Goal: Navigation & Orientation: Find specific page/section

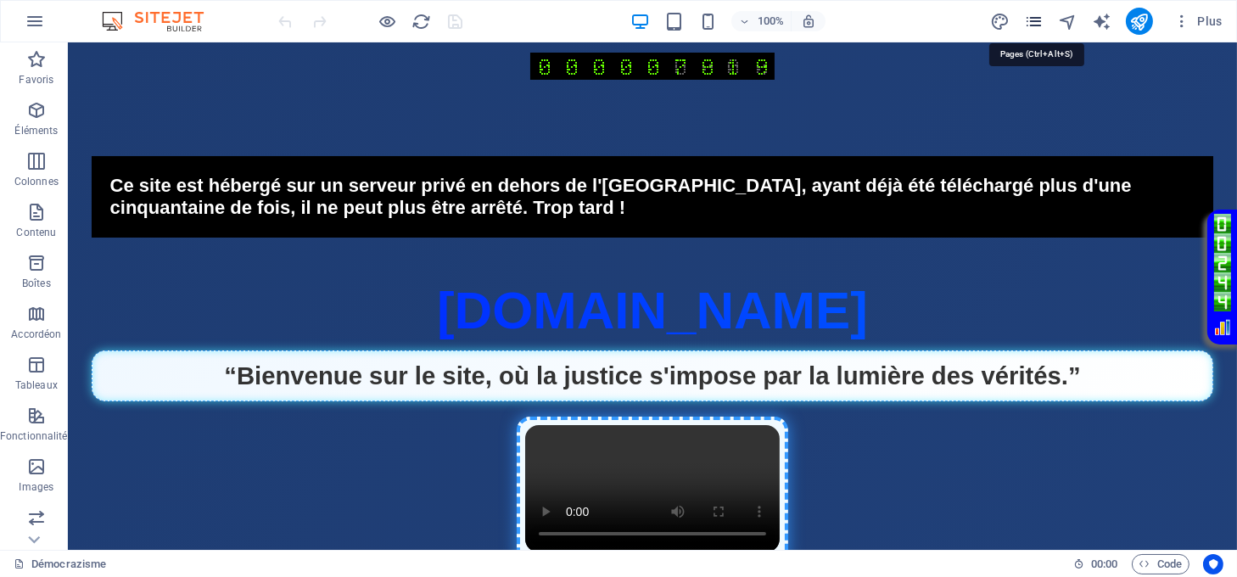
click at [1033, 21] on icon "pages" at bounding box center [1034, 22] width 20 height 20
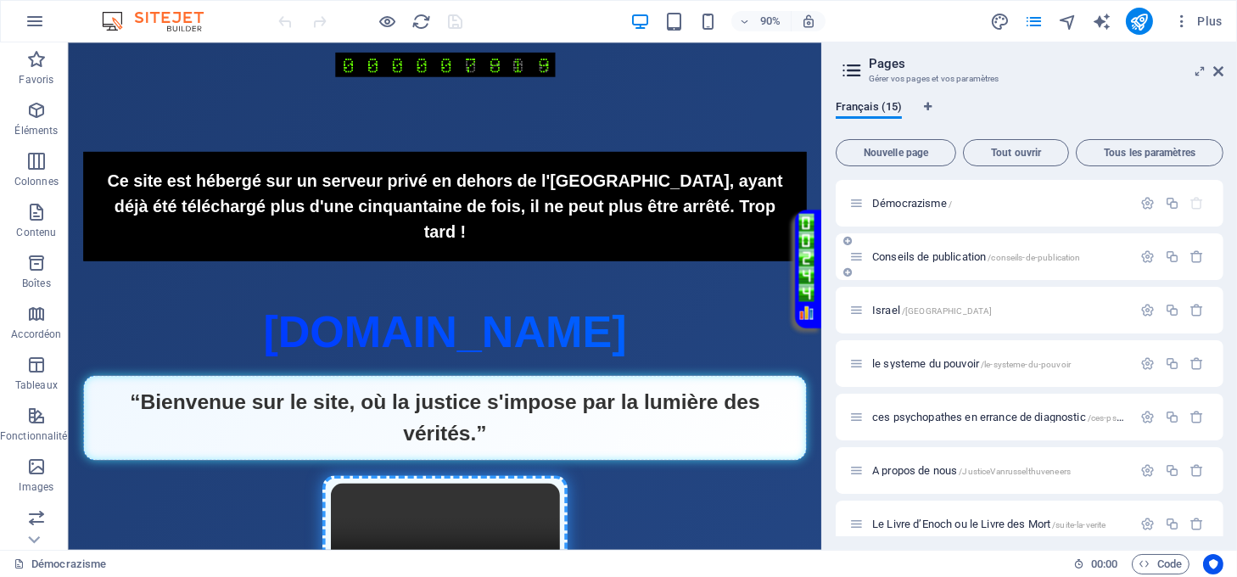
click at [900, 259] on span "Conseils de publication /conseils-de-publication" at bounding box center [976, 256] width 209 height 13
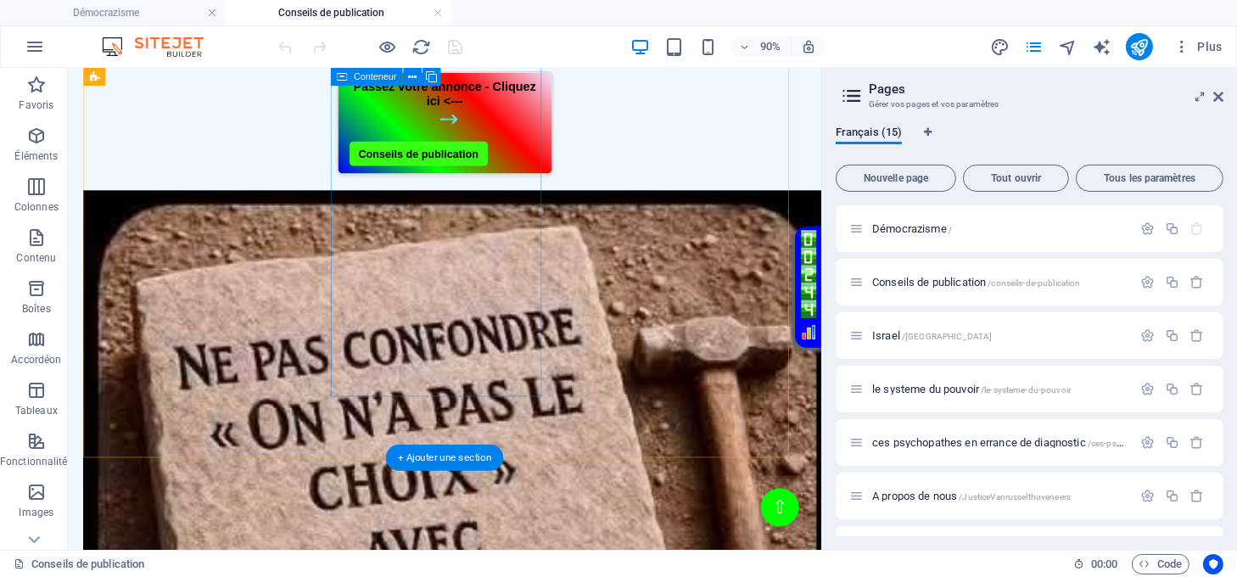
scroll to position [791, 0]
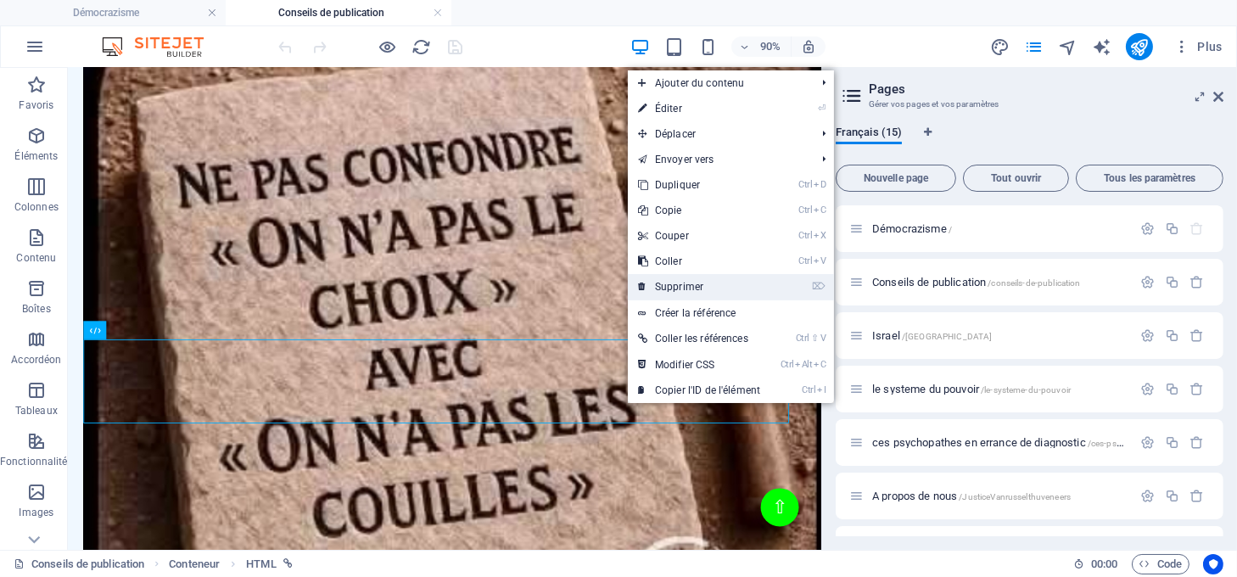
drag, startPoint x: 663, startPoint y: 286, endPoint x: 659, endPoint y: 243, distance: 43.4
click at [663, 286] on link "⌦ Supprimer" at bounding box center [699, 286] width 143 height 25
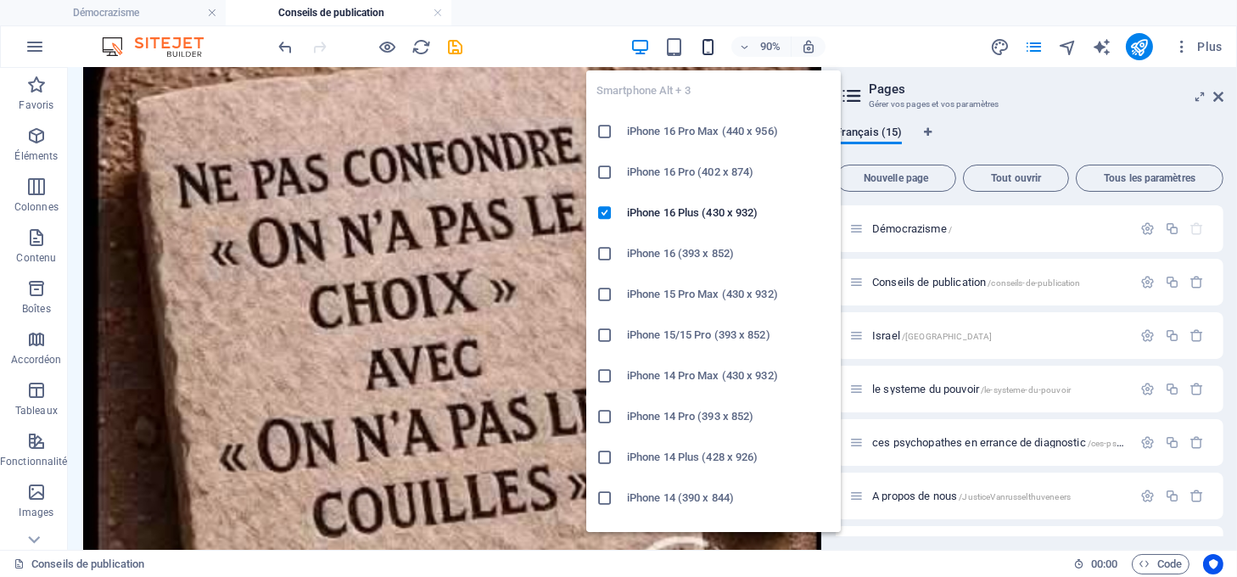
click at [702, 43] on icon "button" at bounding box center [708, 47] width 20 height 20
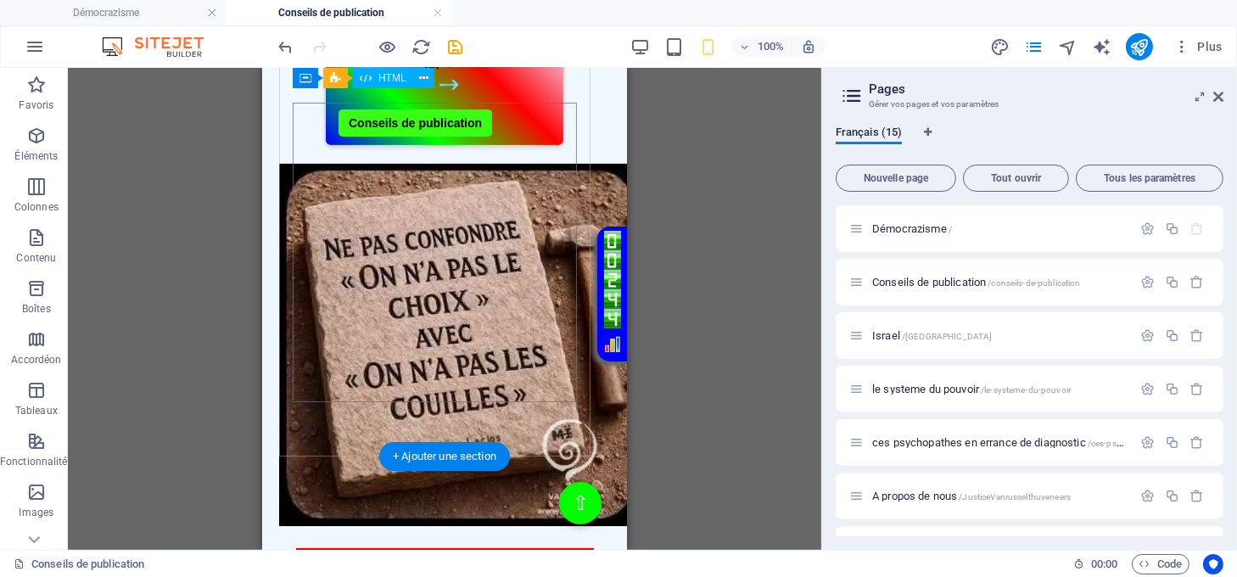
scroll to position [408, 0]
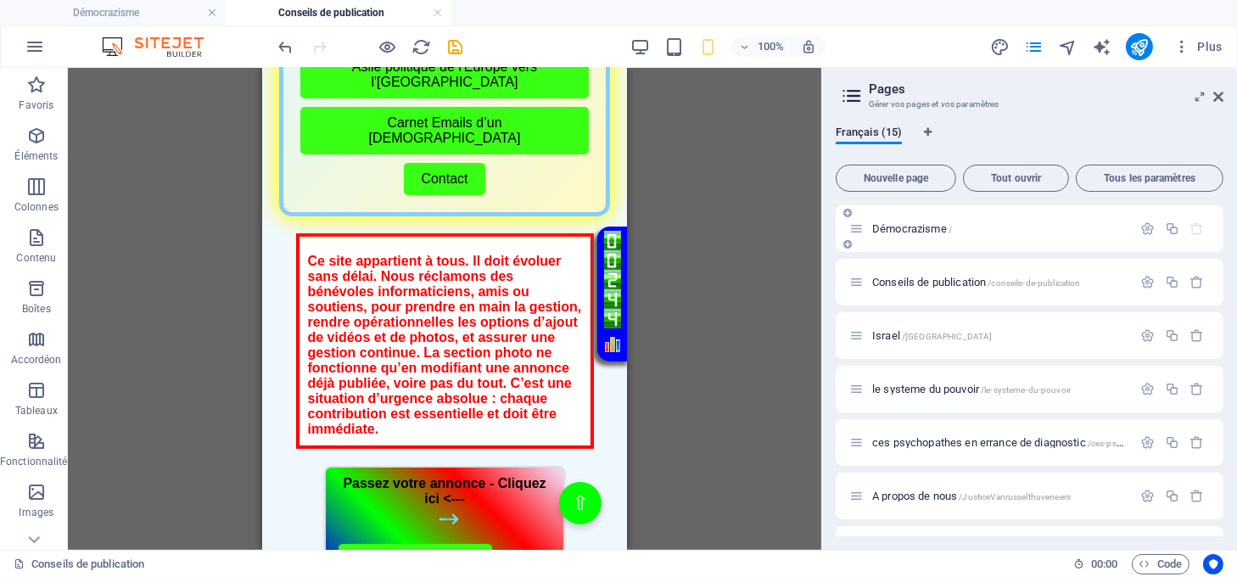
click at [915, 226] on span "[DEMOGRAPHIC_DATA] /" at bounding box center [912, 228] width 80 height 13
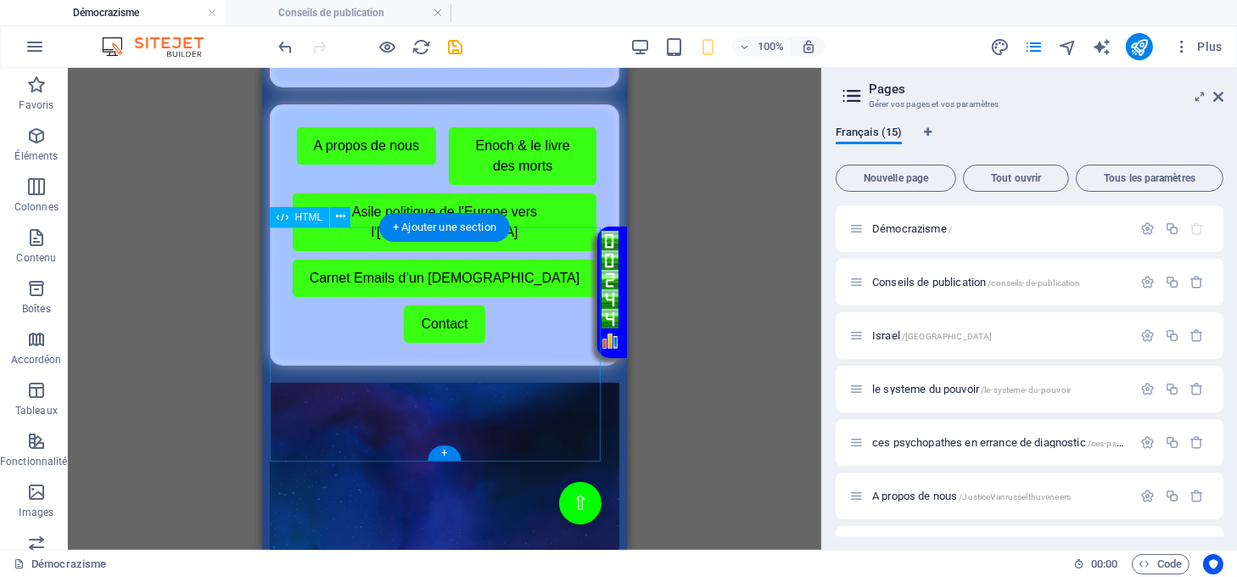
scroll to position [1047, 0]
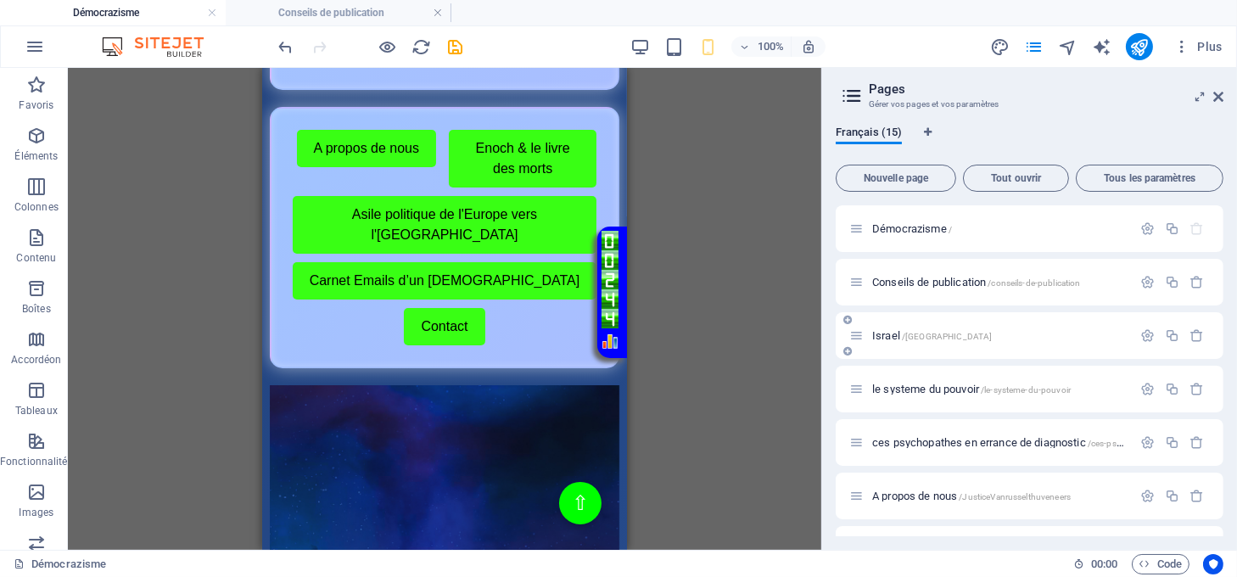
click at [883, 333] on span "[GEOGRAPHIC_DATA] /[GEOGRAPHIC_DATA]" at bounding box center [932, 335] width 120 height 13
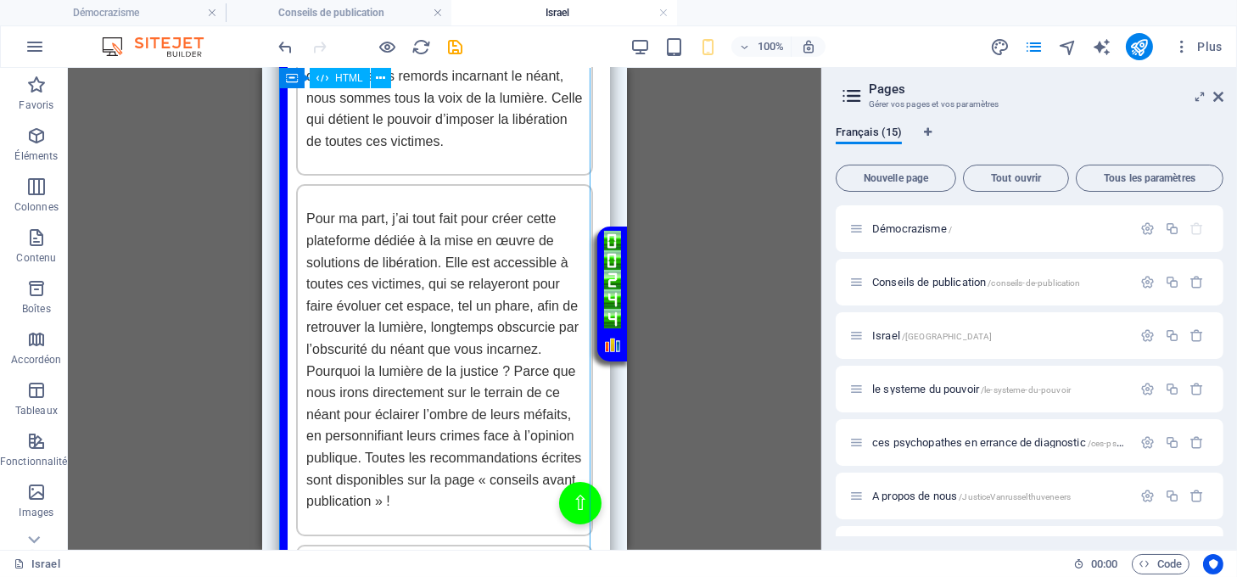
scroll to position [8935, 0]
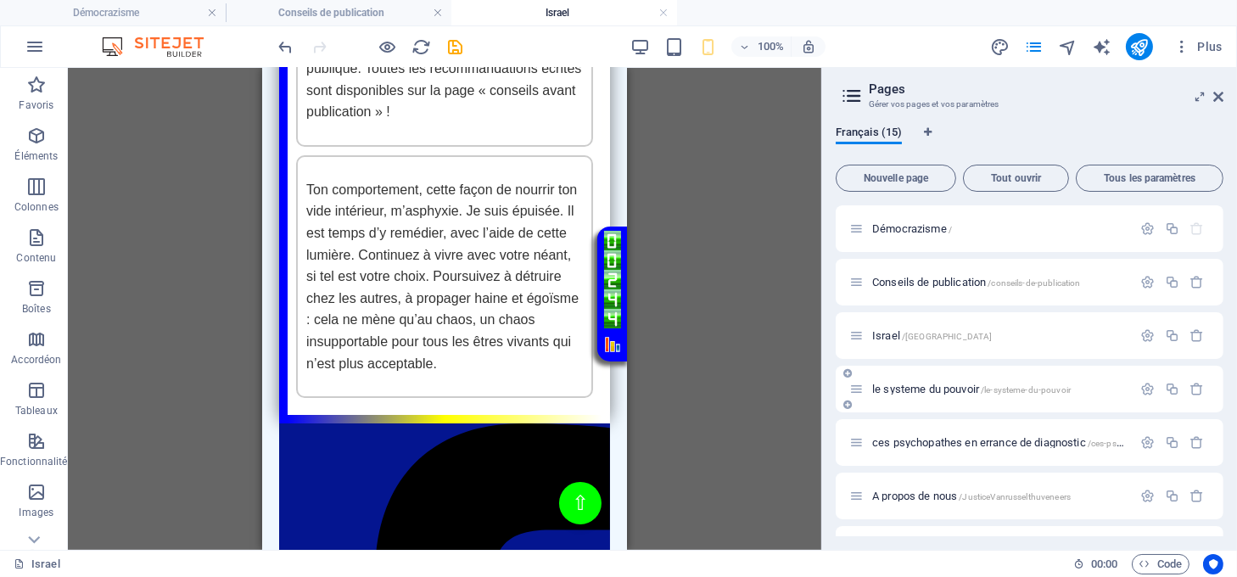
click at [964, 392] on span "le systeme du pouvoir /le-systeme-du-pouvoir" at bounding box center [971, 389] width 198 height 13
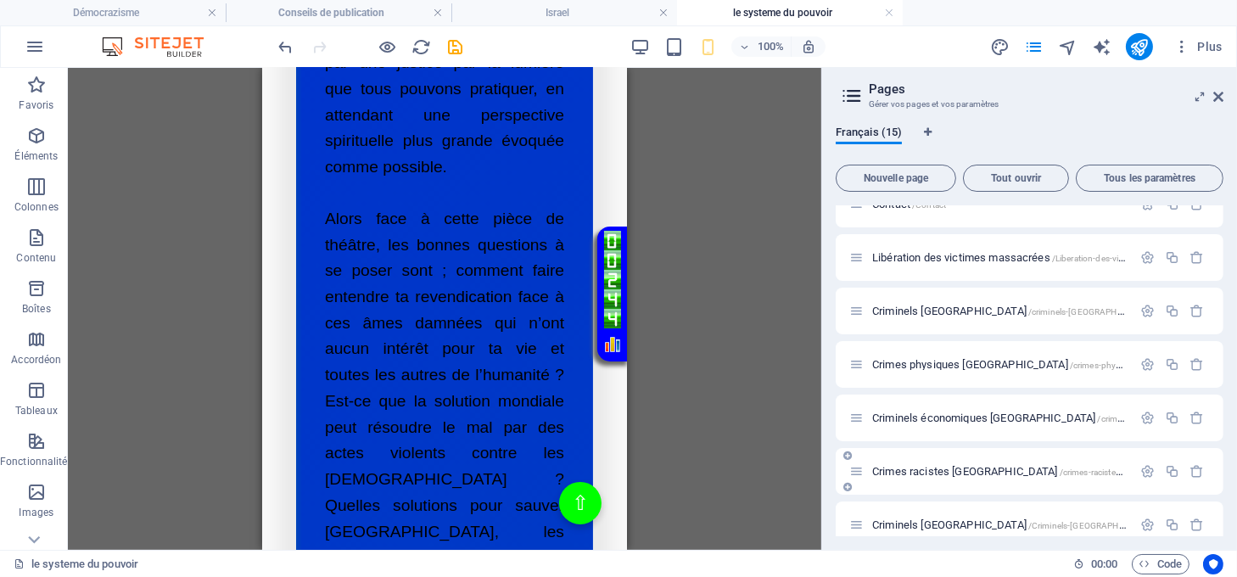
scroll to position [469, 0]
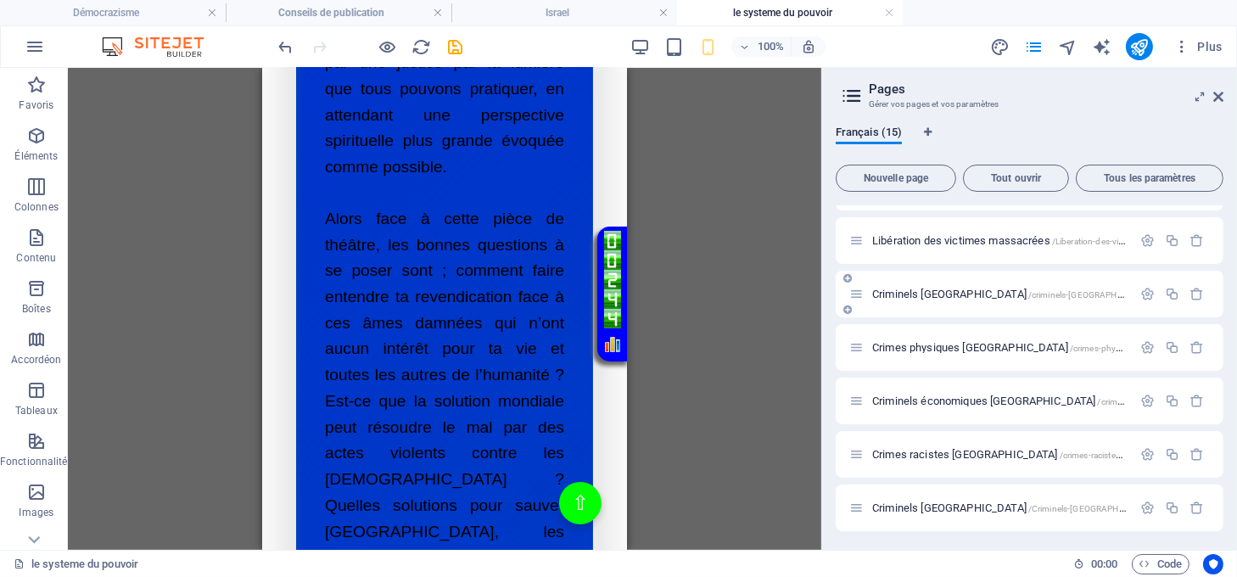
click at [929, 293] on span "Criminels israel /criminels-[GEOGRAPHIC_DATA]" at bounding box center [1013, 294] width 283 height 13
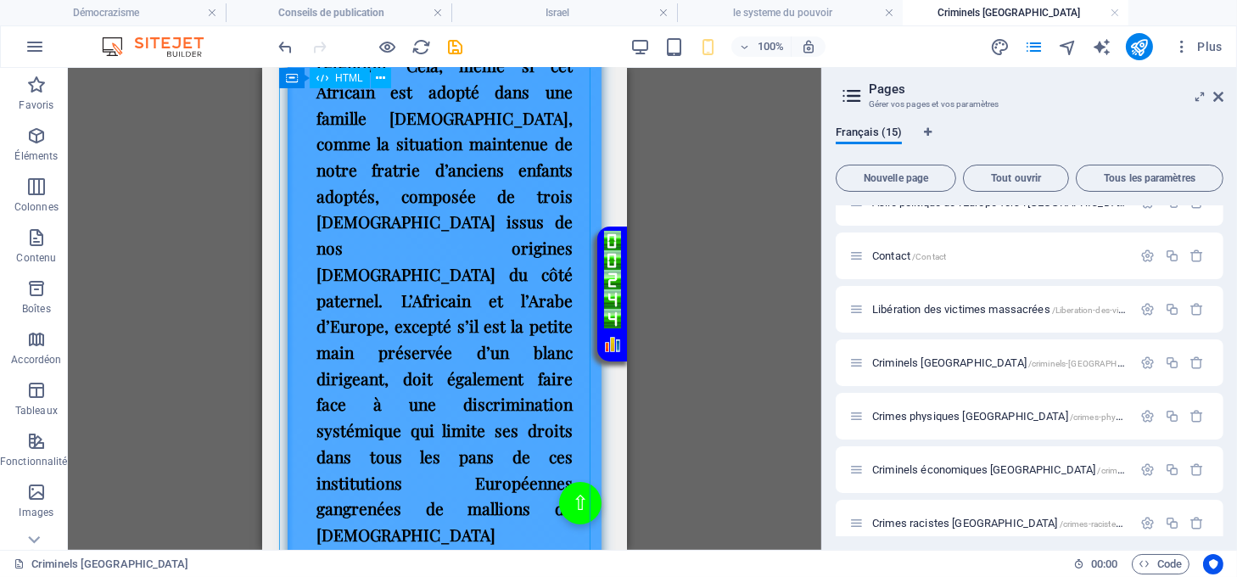
scroll to position [4976, 0]
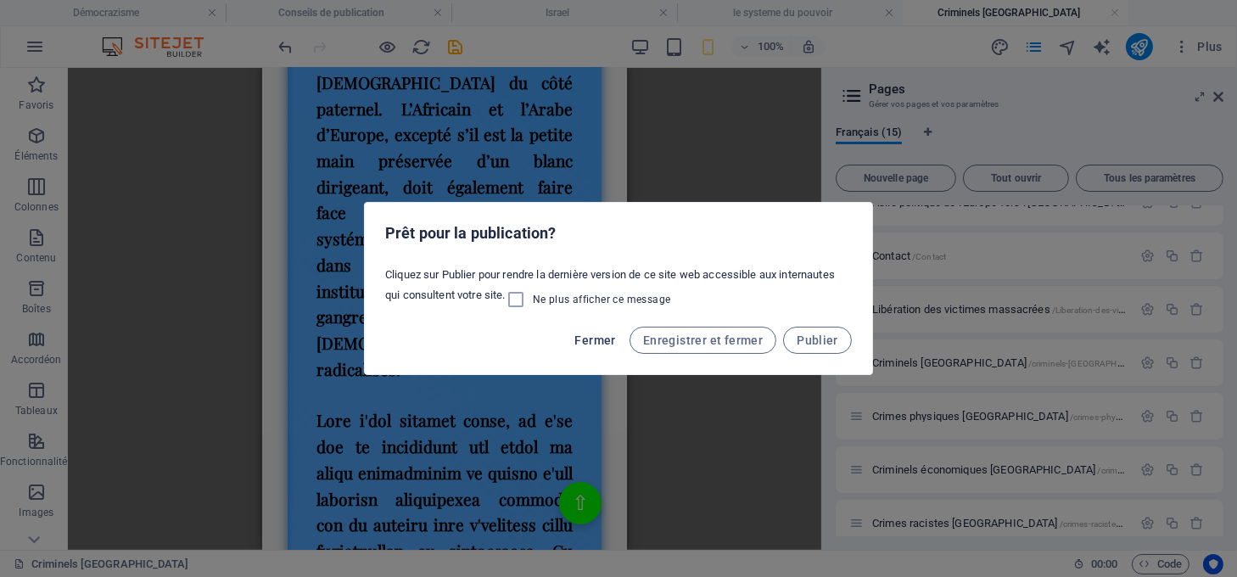
click at [606, 335] on span "Fermer" at bounding box center [594, 340] width 41 height 14
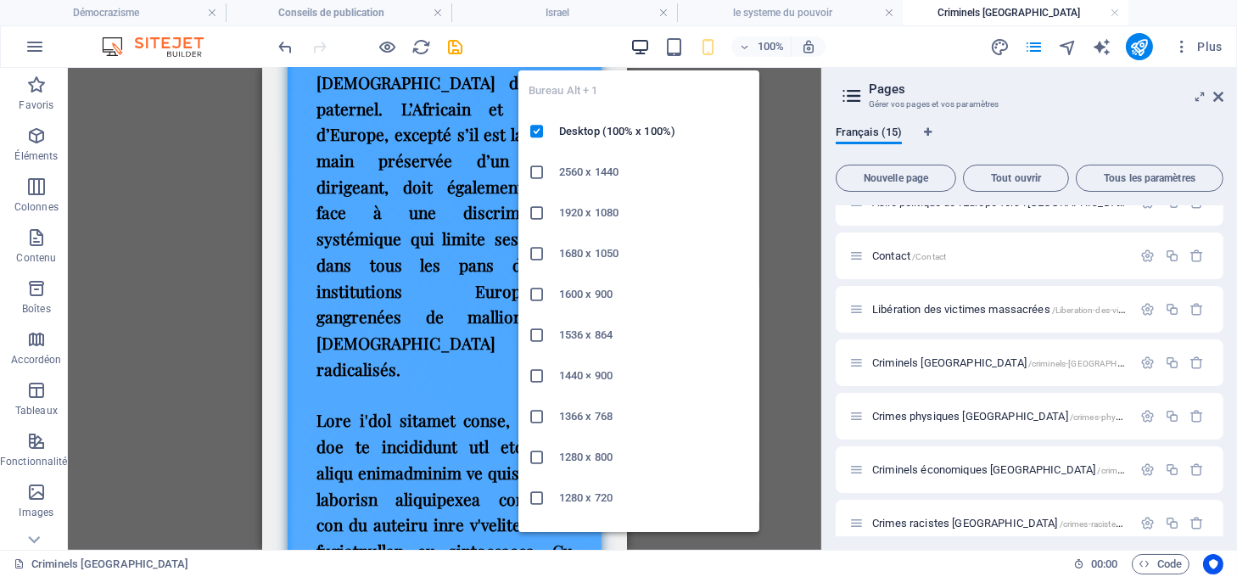
click at [636, 50] on icon "button" at bounding box center [640, 47] width 20 height 20
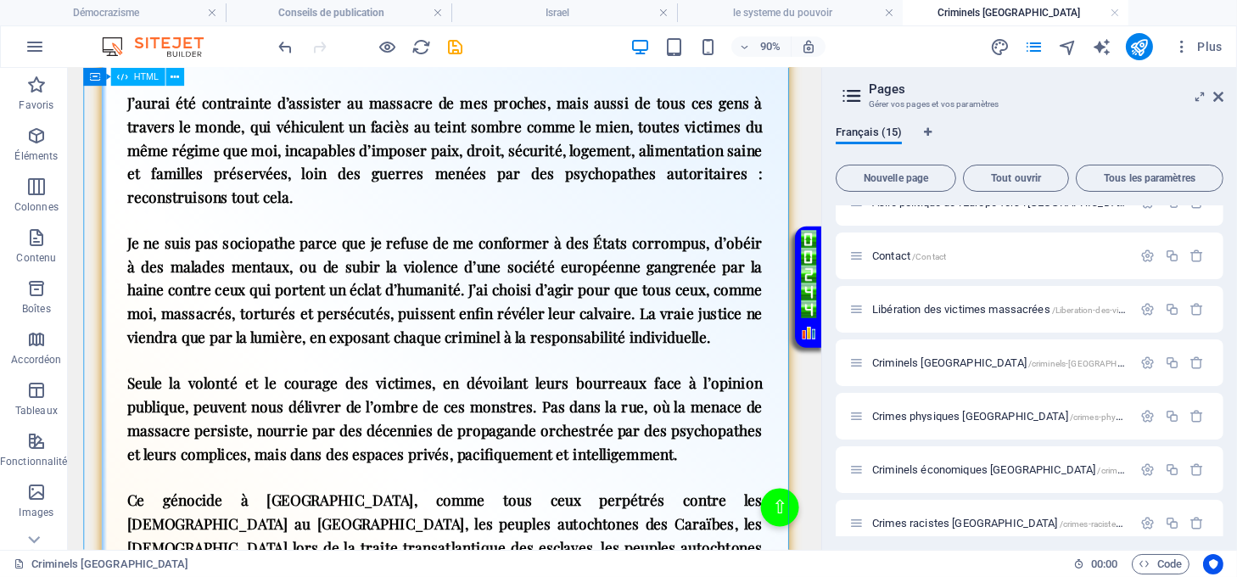
scroll to position [5999, 0]
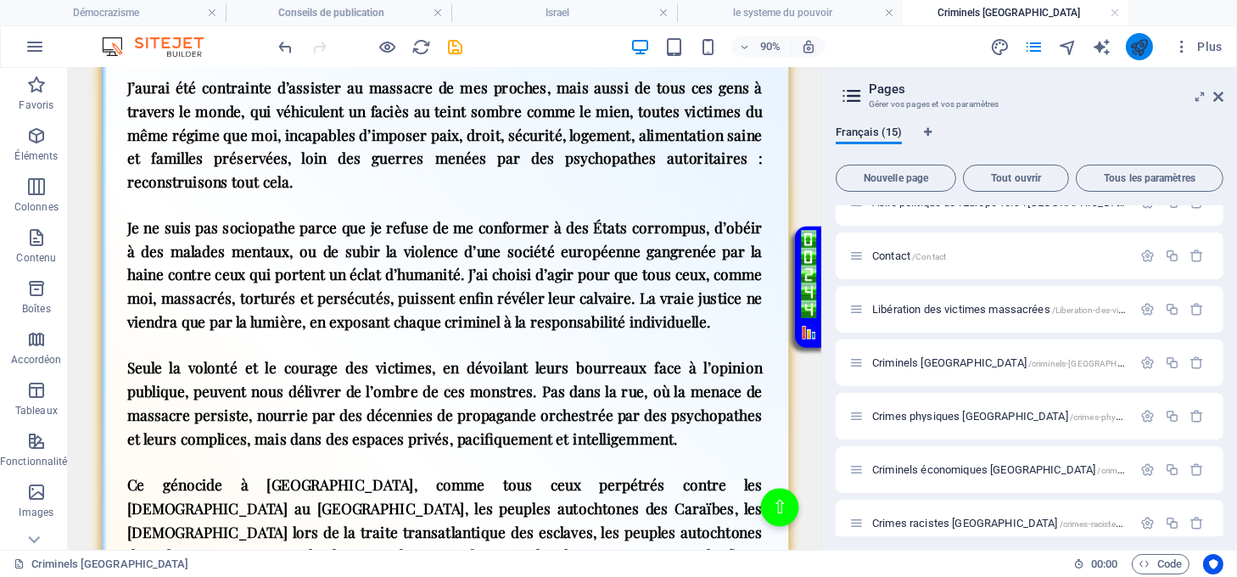
click at [1128, 42] on button "publish" at bounding box center [1139, 46] width 27 height 27
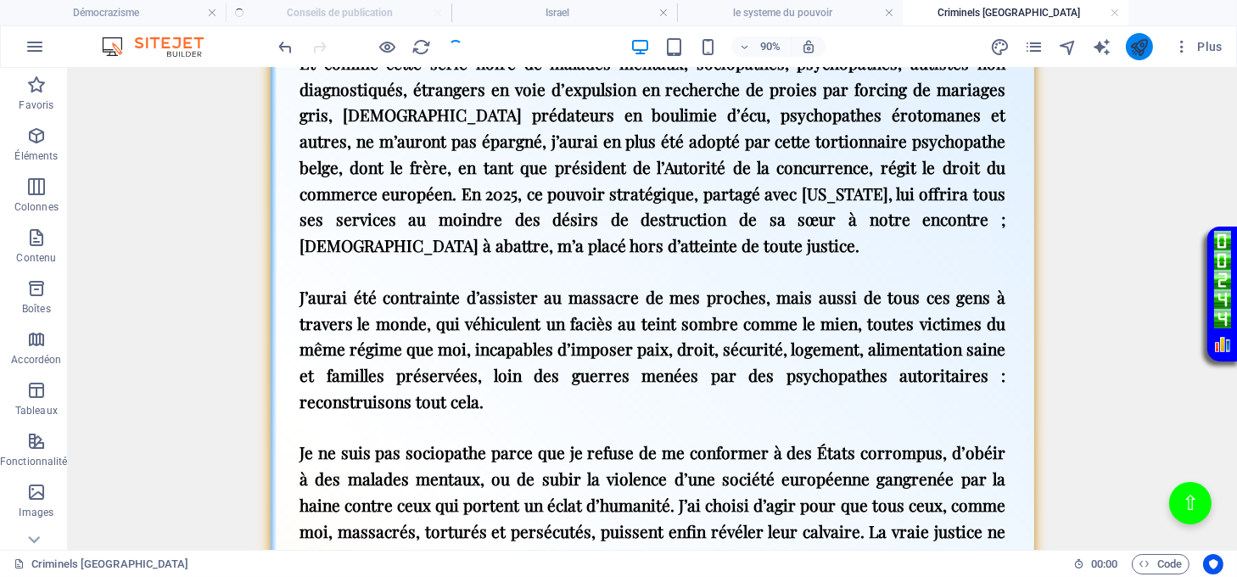
scroll to position [5942, 0]
